Goal: Task Accomplishment & Management: Manage account settings

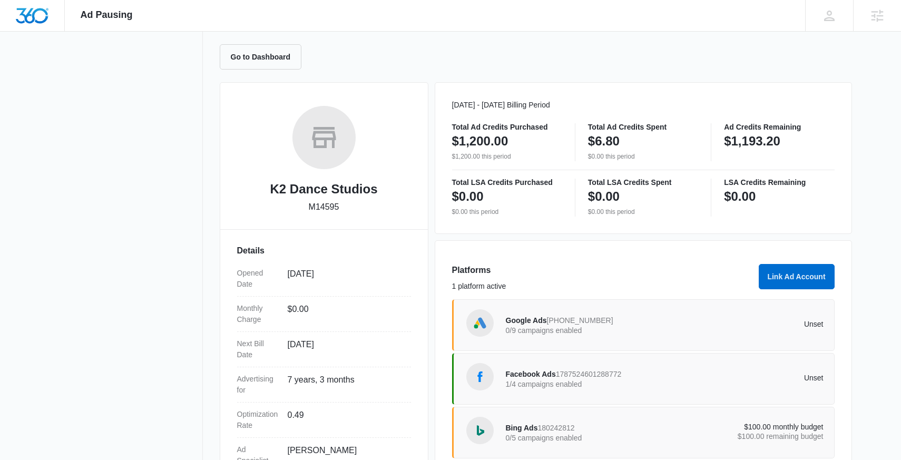
scroll to position [89, 0]
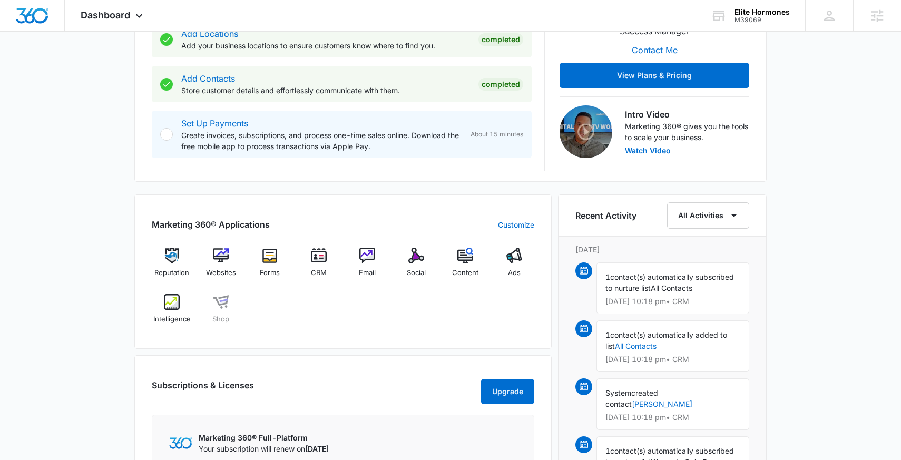
scroll to position [279, 0]
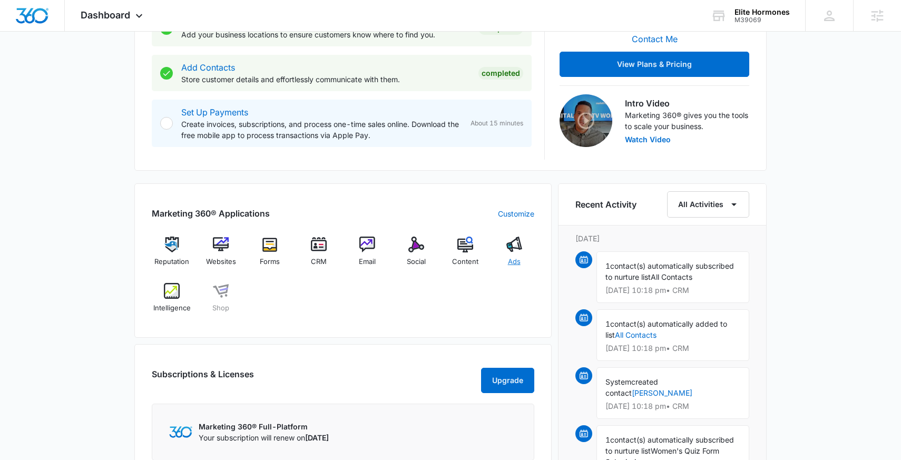
click at [514, 252] on img at bounding box center [515, 245] width 16 height 16
